Goal: Information Seeking & Learning: Understand process/instructions

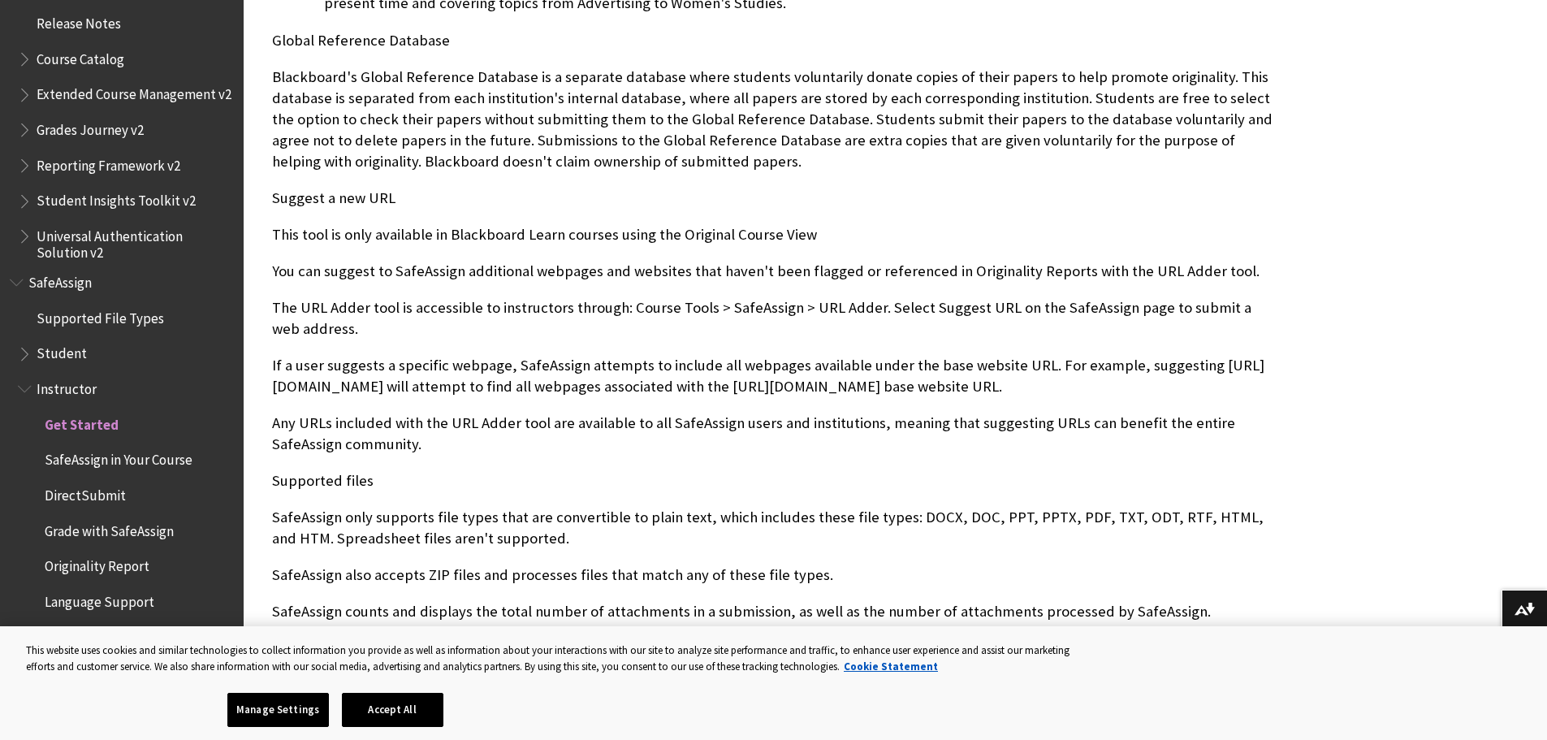
scroll to position [1135, 0]
click at [421, 711] on button "Accept All" at bounding box center [393, 710] width 102 height 34
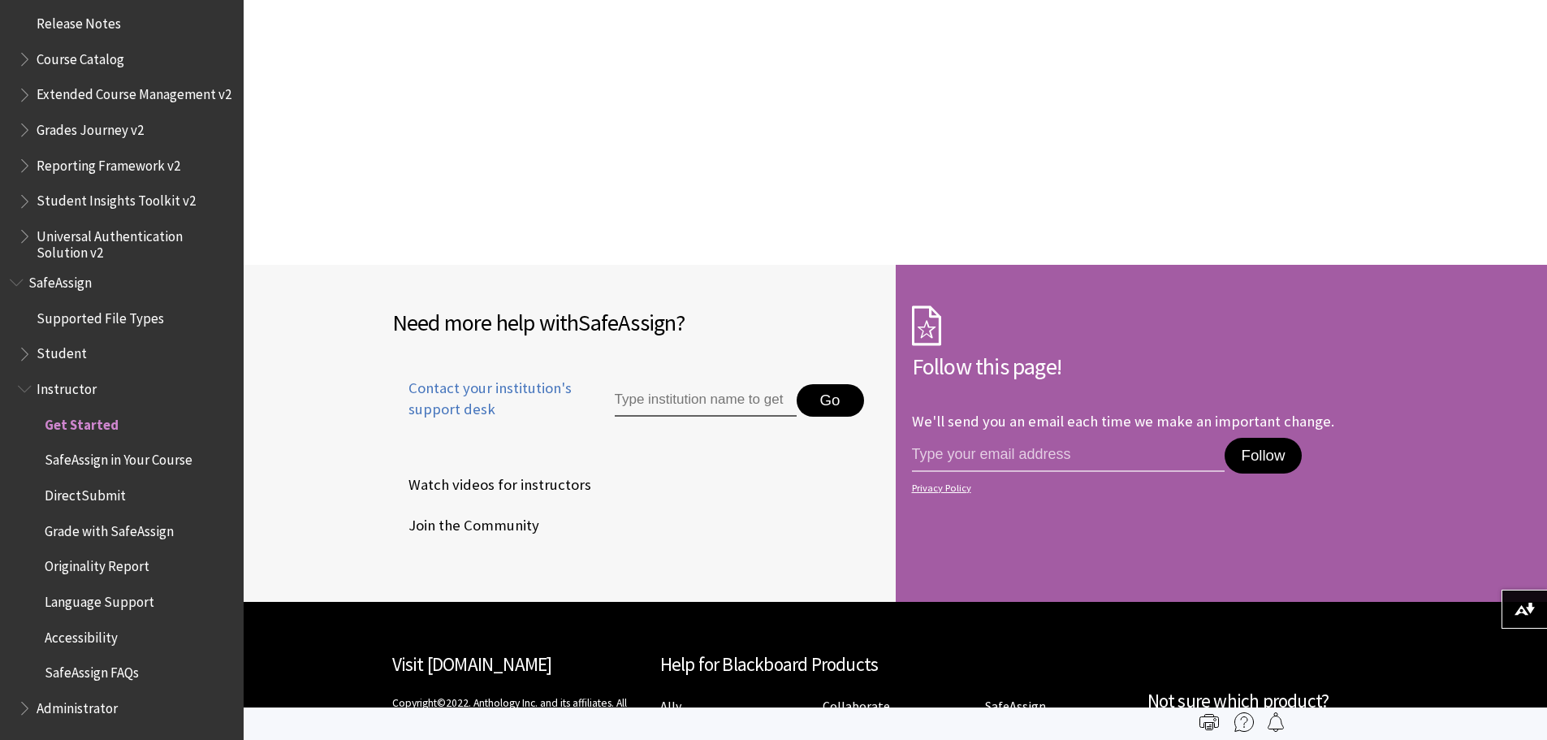
scroll to position [2482, 0]
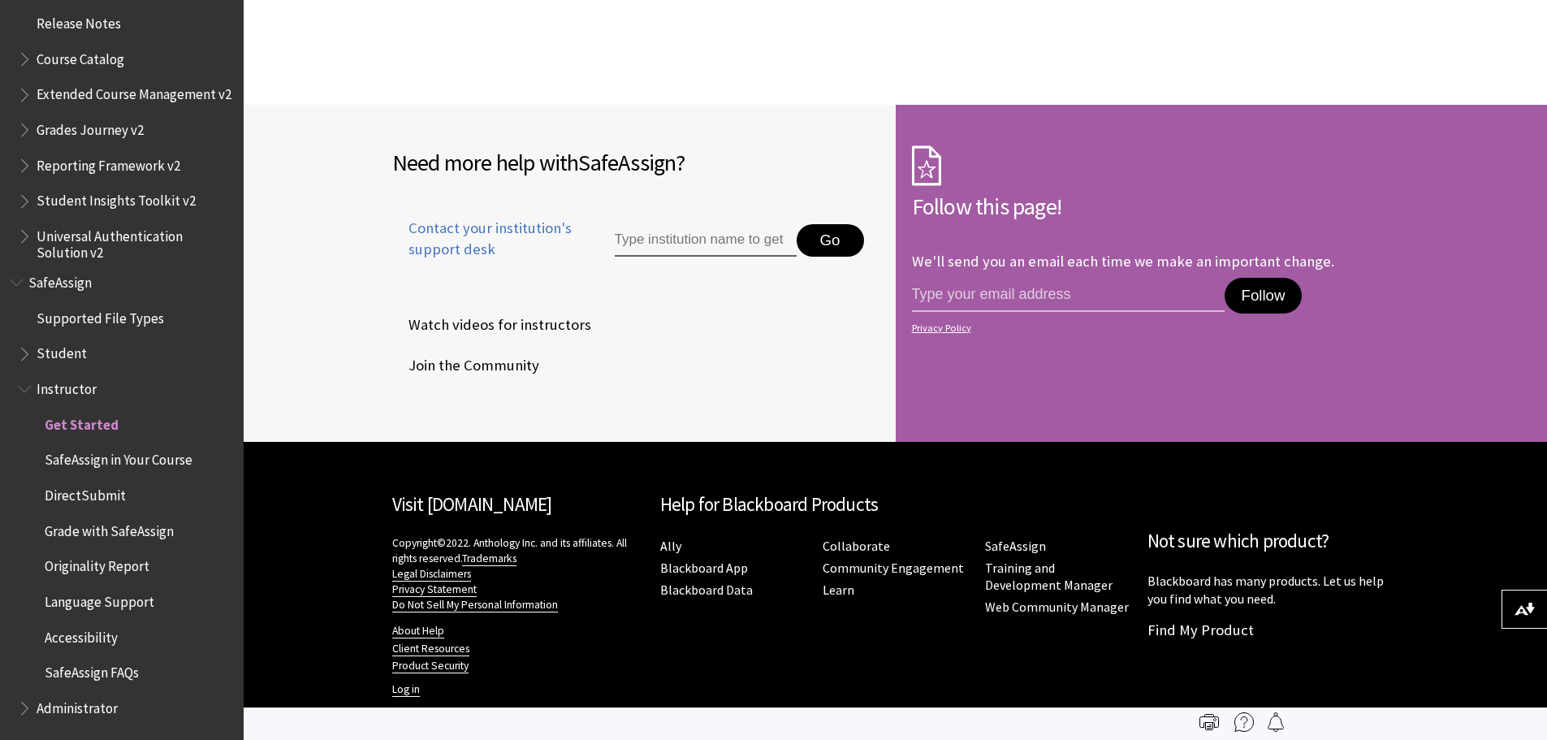
click at [85, 494] on span "DirectSubmit" at bounding box center [85, 493] width 81 height 22
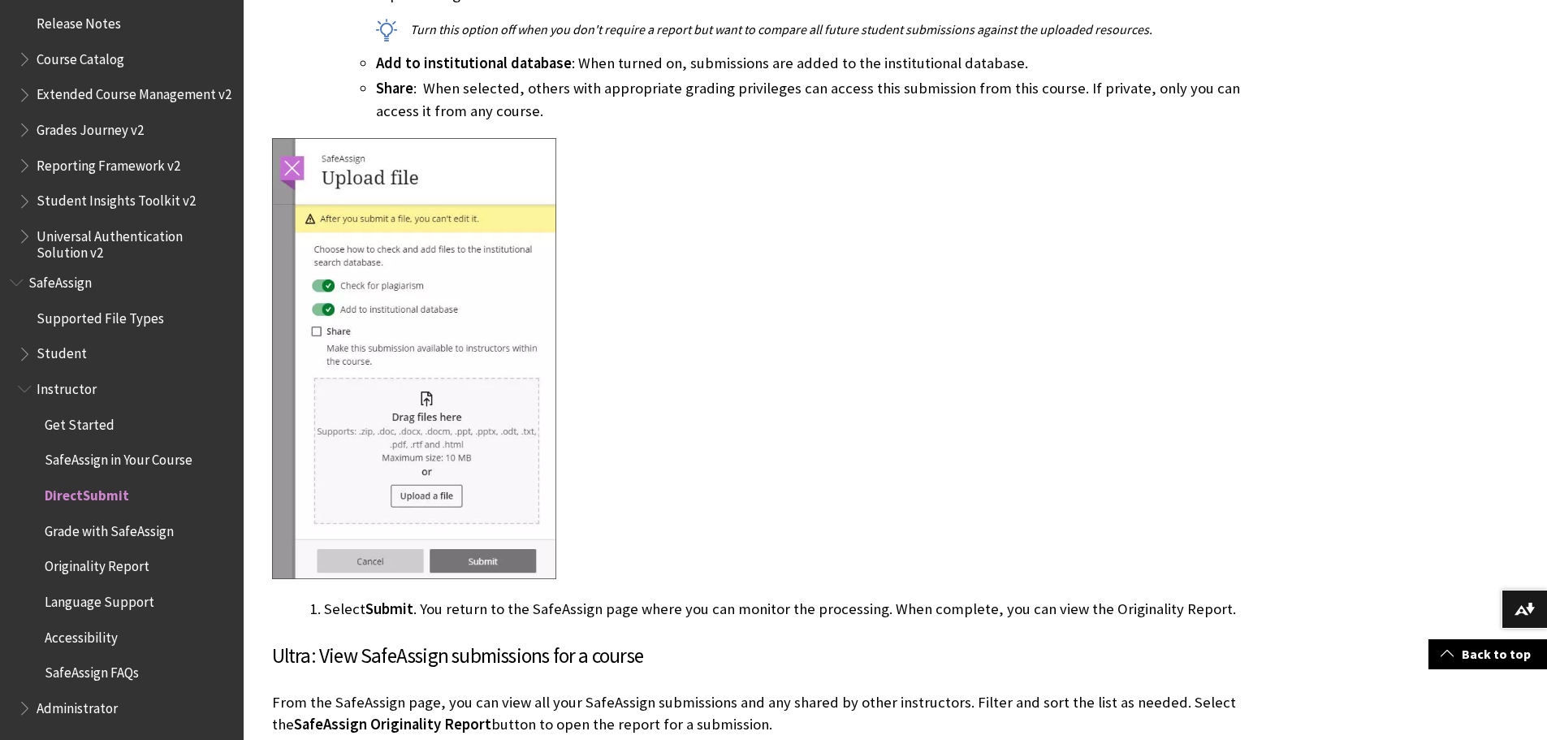
scroll to position [1697, 0]
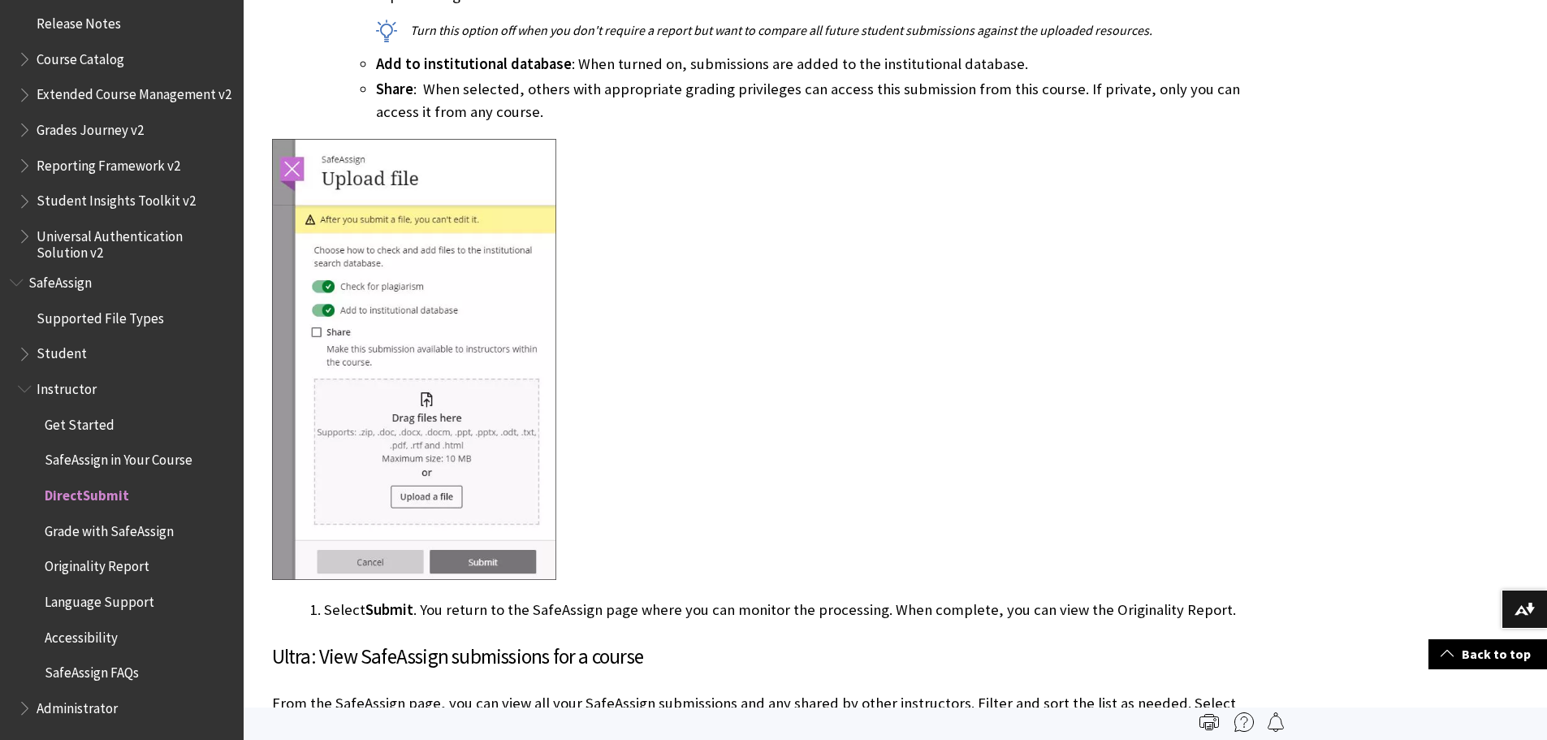
click at [106, 559] on span "Originality Report" at bounding box center [97, 564] width 105 height 22
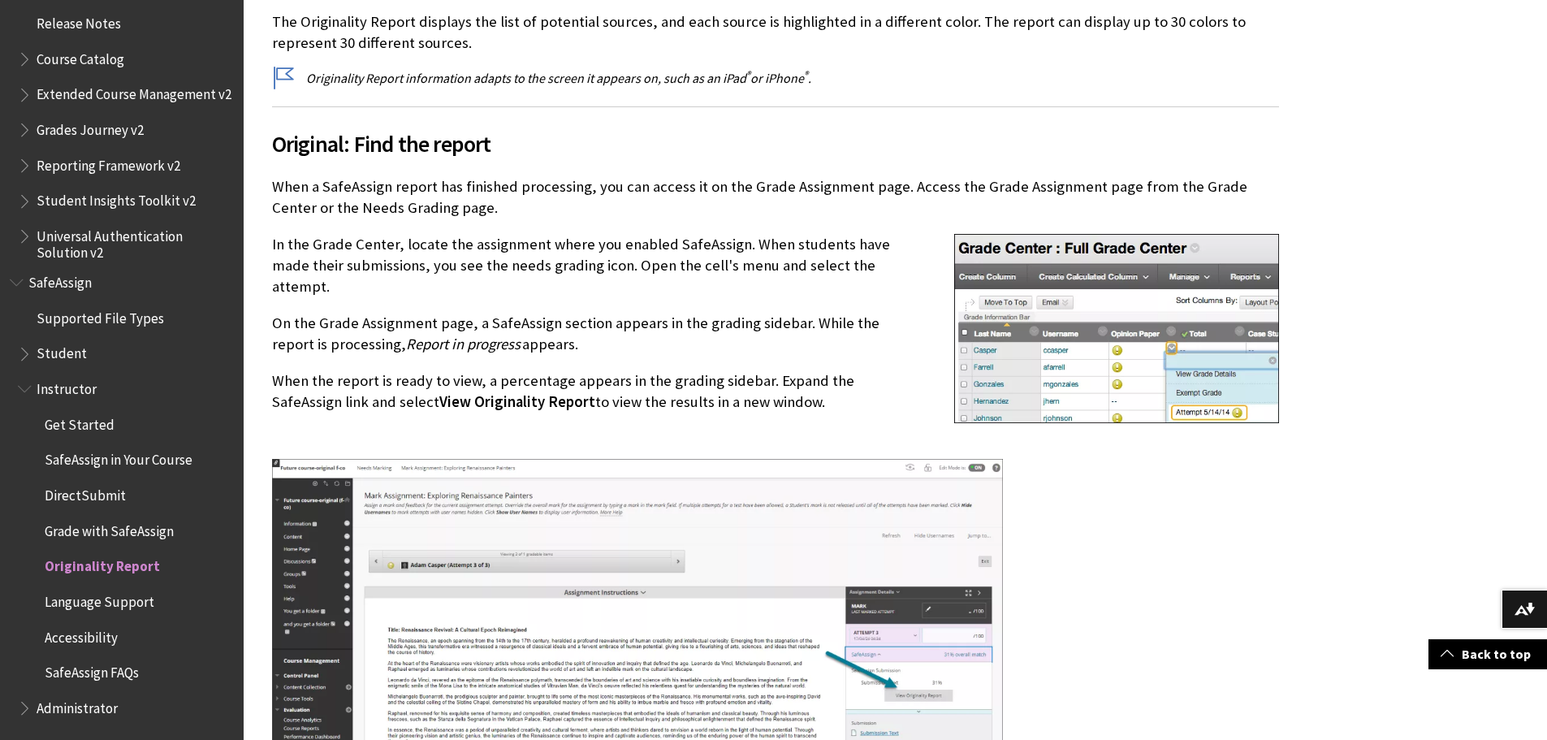
scroll to position [549, 0]
